Goal: Browse casually

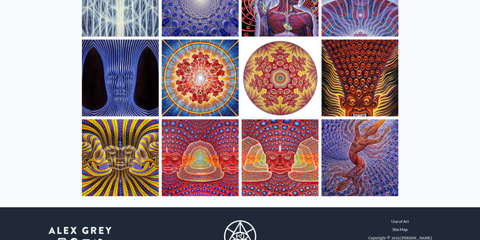
scroll to position [202, 0]
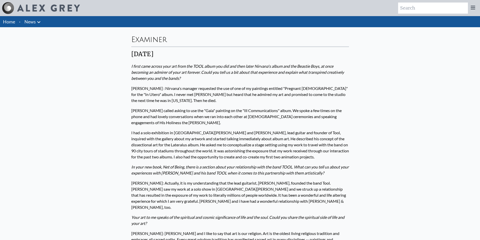
drag, startPoint x: 287, startPoint y: 153, endPoint x: 247, endPoint y: -4, distance: 162.0
click at [53, 10] on img at bounding box center [48, 8] width 63 height 7
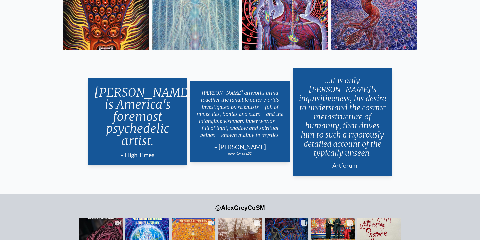
scroll to position [1249, 0]
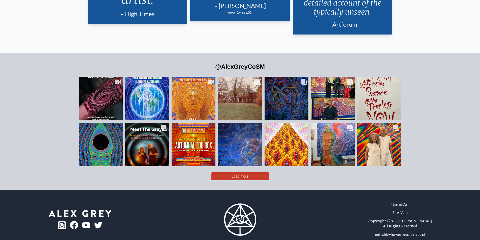
click at [226, 172] on button "Load more" at bounding box center [239, 176] width 57 height 8
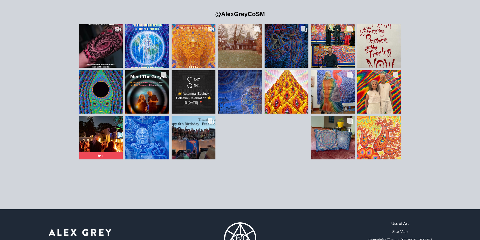
scroll to position [1321, 0]
